Goal: Check status: Check status

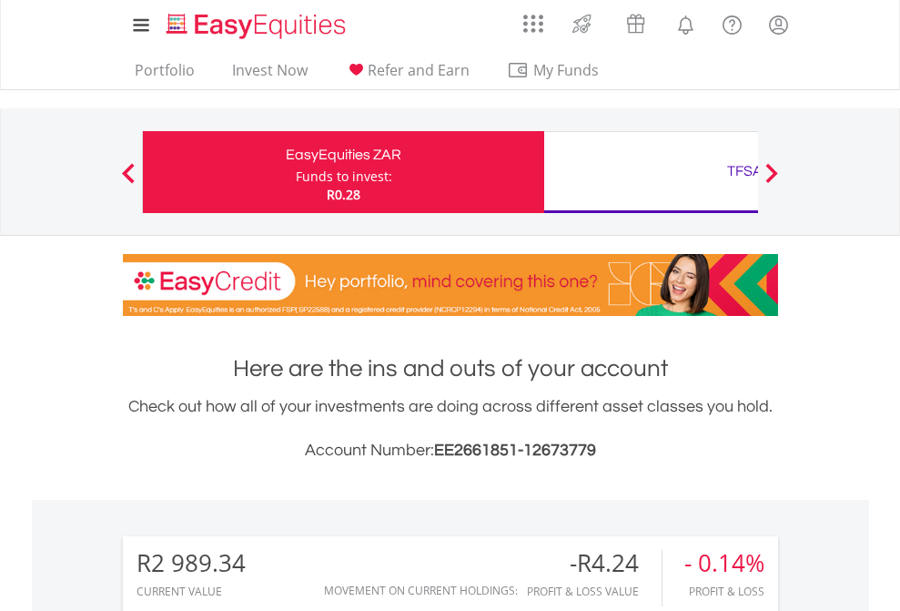
scroll to position [175, 286]
click at [296, 172] on div "Funds to invest:" at bounding box center [344, 176] width 96 height 18
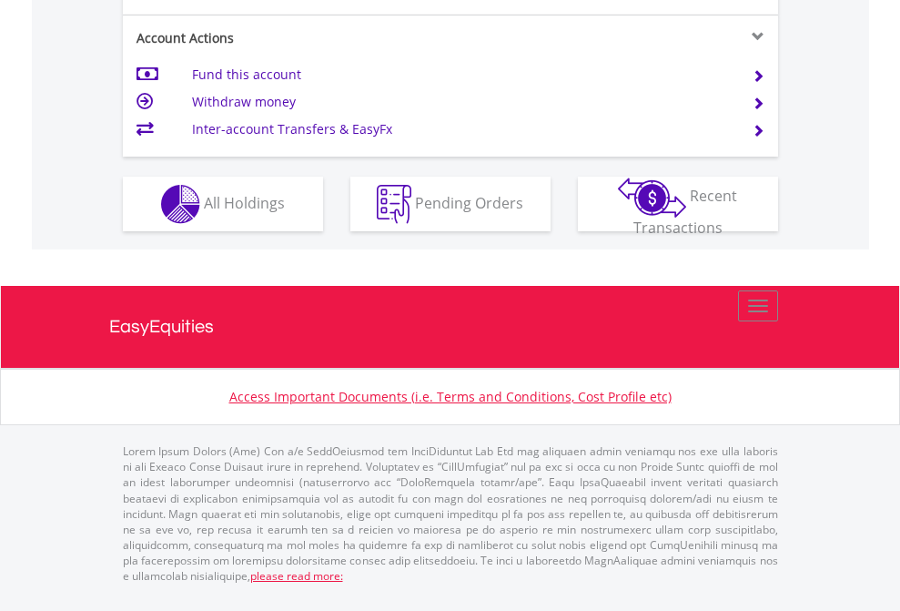
scroll to position [1708, 0]
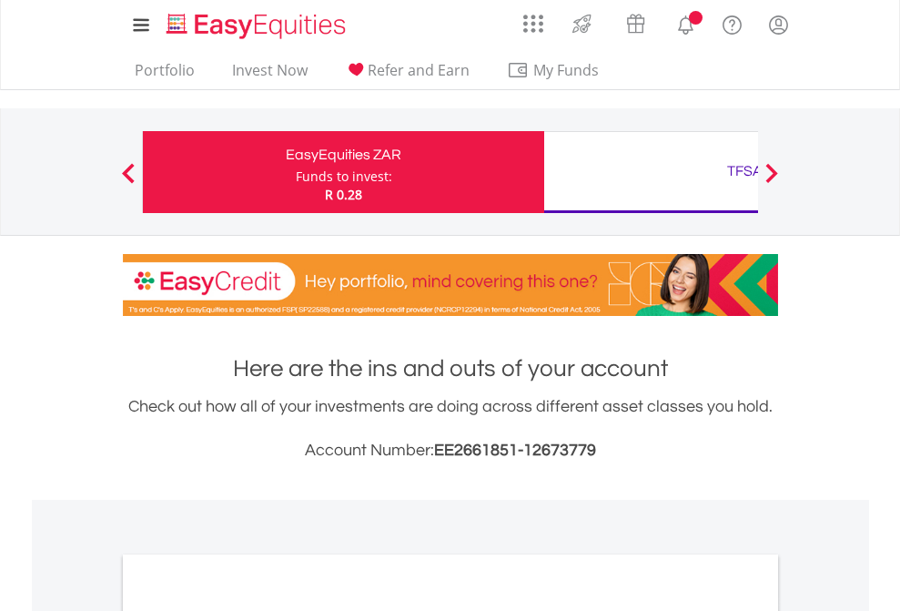
scroll to position [1094, 0]
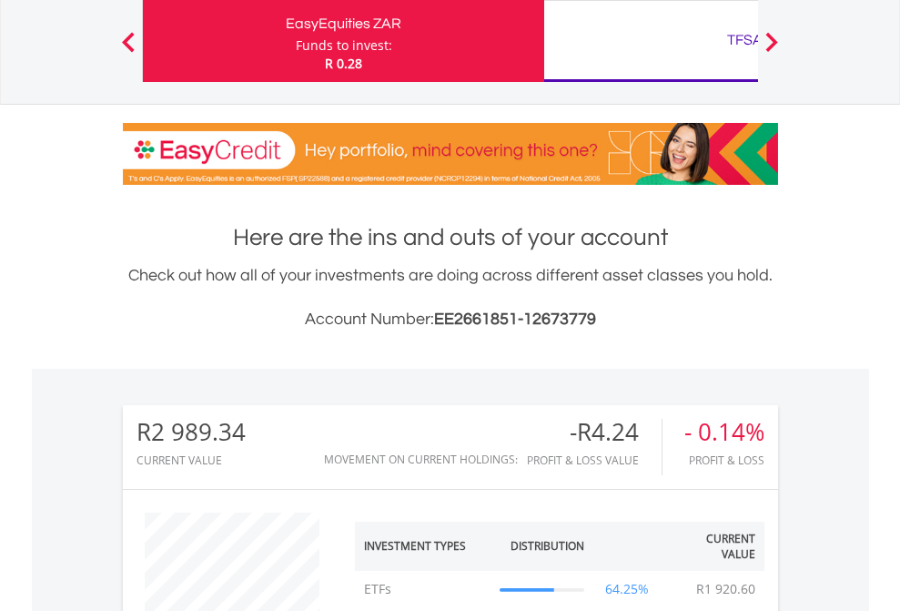
scroll to position [175, 286]
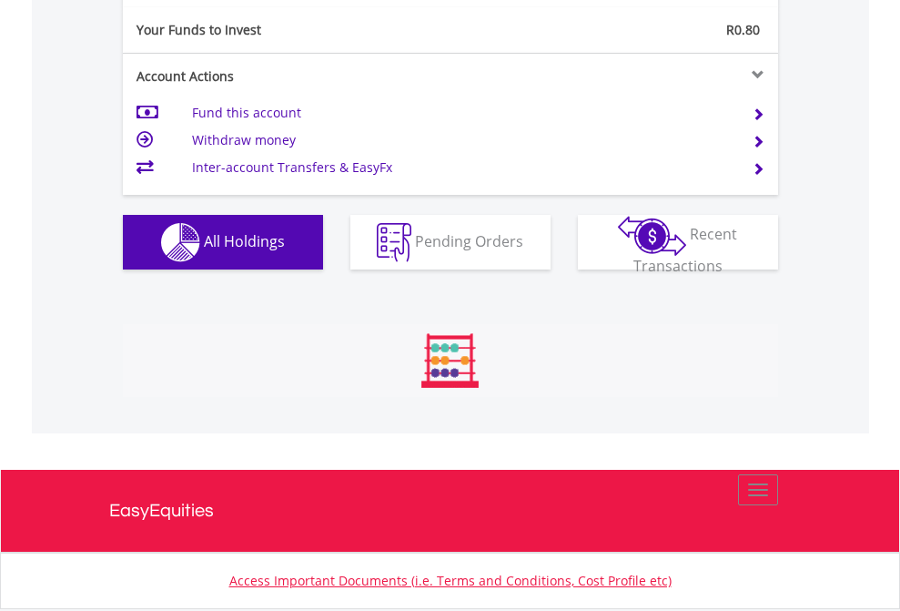
scroll to position [2024, 0]
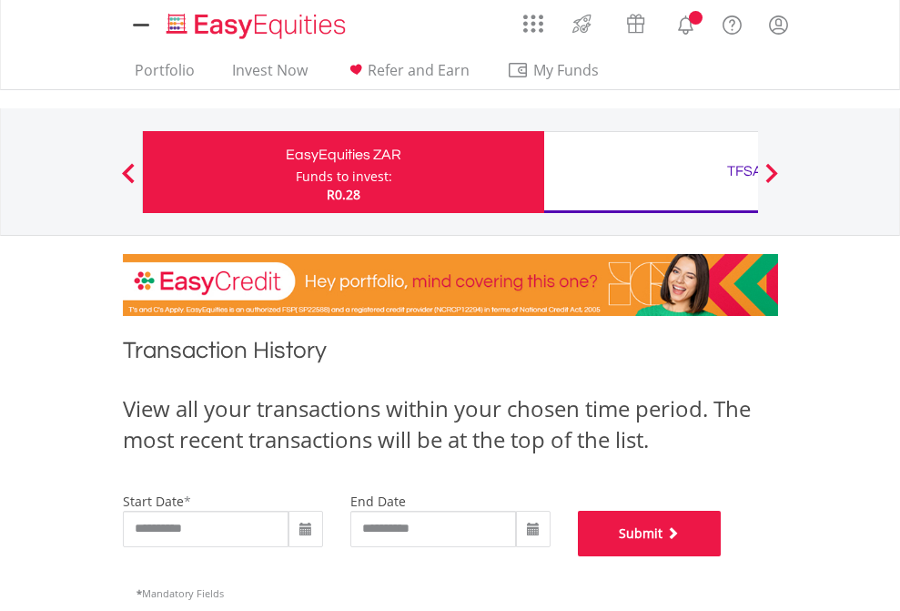
click at [722, 556] on button "Submit" at bounding box center [650, 534] width 144 height 46
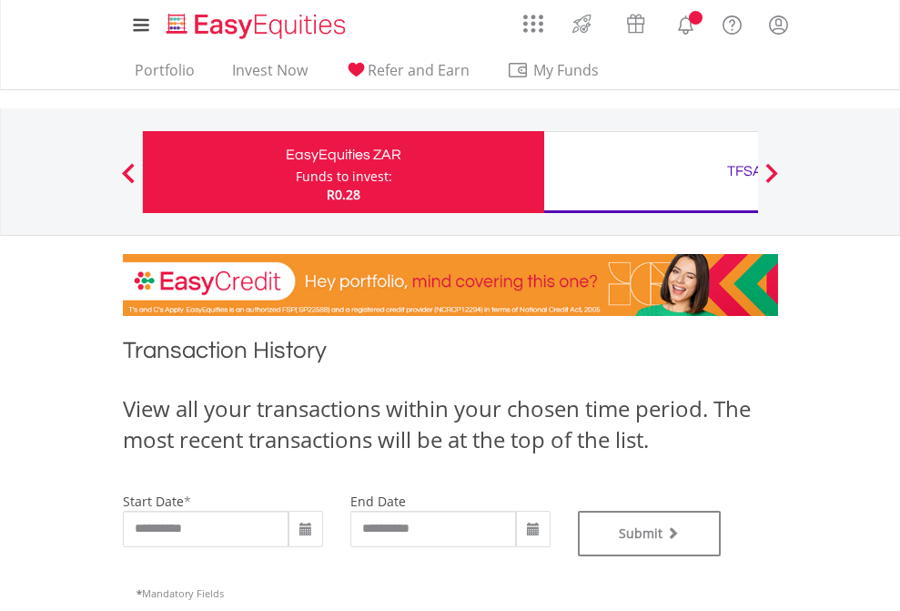
click at [651, 172] on div "TFSA" at bounding box center [744, 170] width 379 height 25
type input "**********"
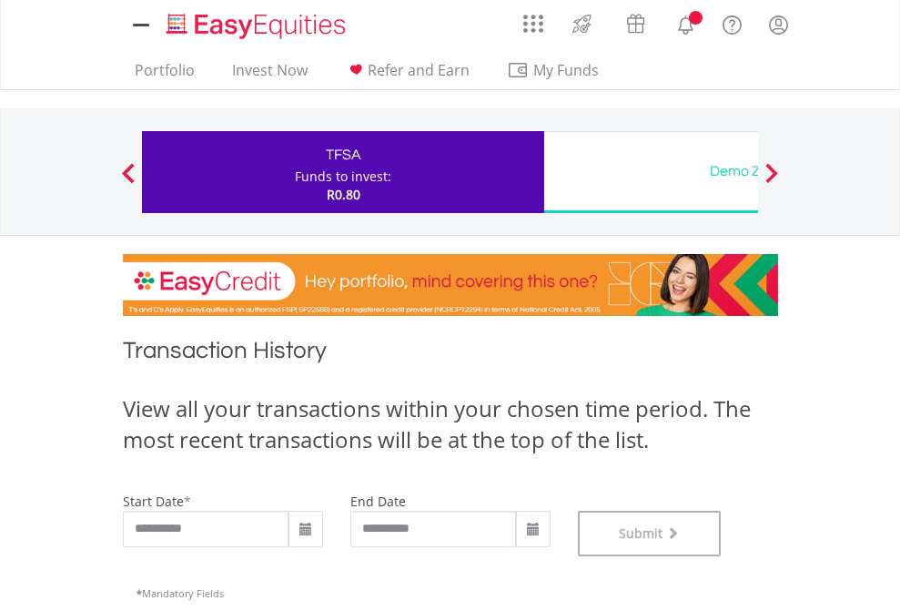
scroll to position [738, 0]
